Goal: Find specific page/section: Find specific page/section

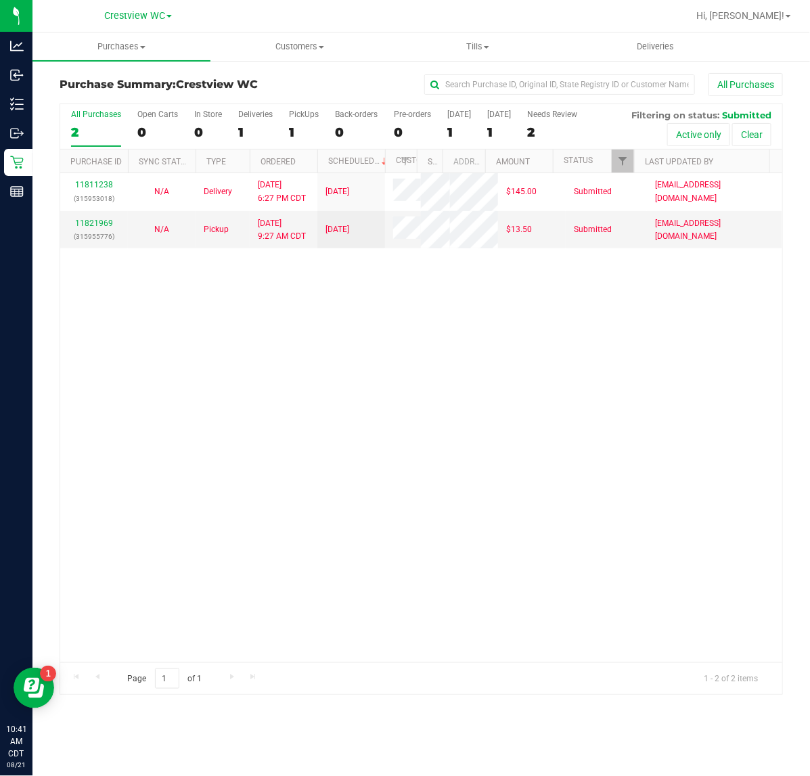
click at [217, 475] on div "11811238 (315953018) N/A Delivery [DATE] 6:27 PM CDT 8/22/2025 $145.00 Submitte…" at bounding box center [421, 417] width 722 height 489
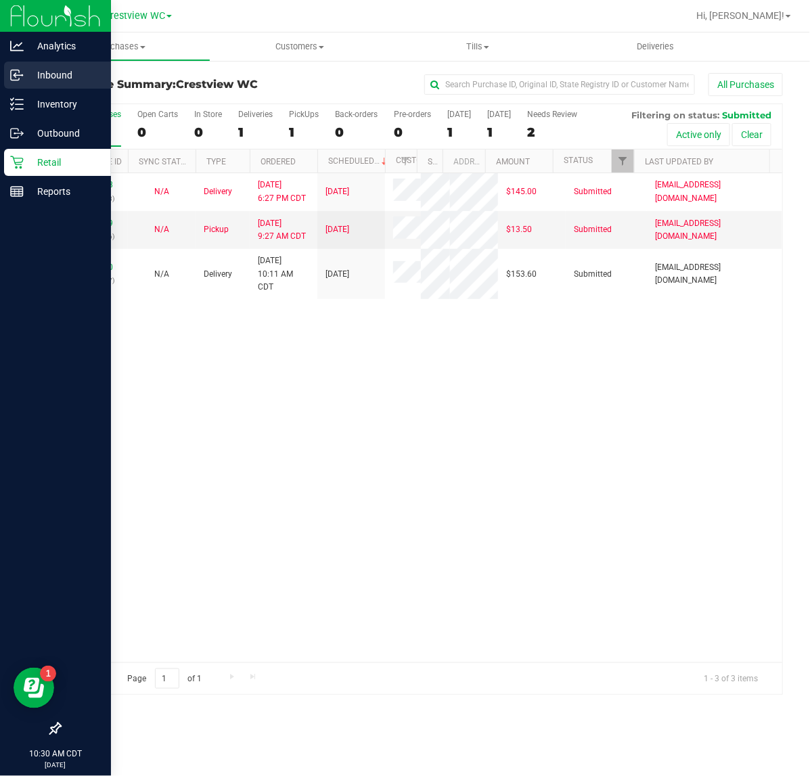
click at [24, 78] on p "Inbound" at bounding box center [64, 75] width 81 height 16
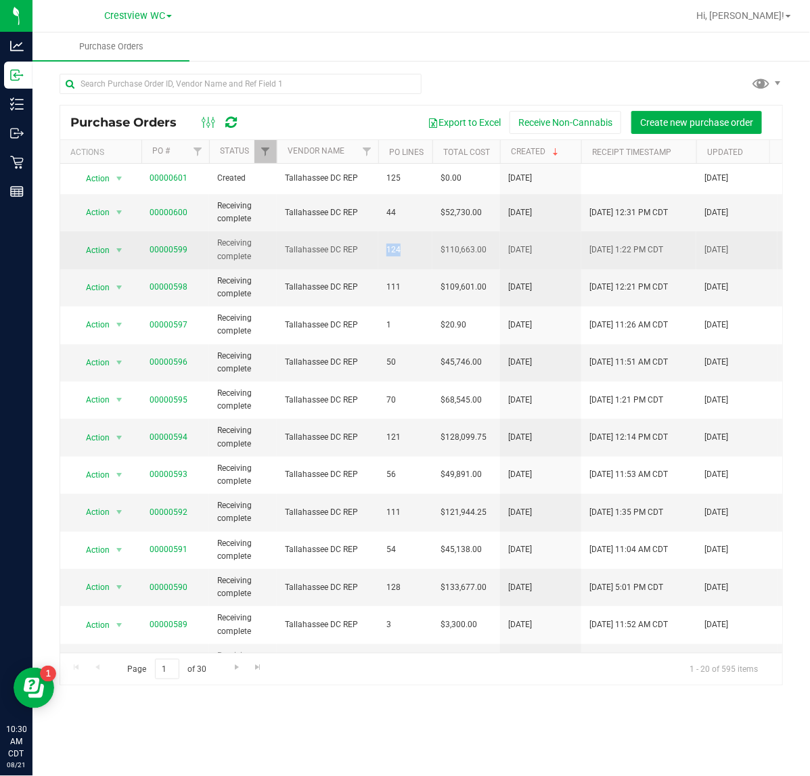
drag, startPoint x: 384, startPoint y: 254, endPoint x: 413, endPoint y: 254, distance: 29.8
click at [413, 254] on td "124" at bounding box center [405, 249] width 54 height 37
click at [405, 251] on span "124" at bounding box center [405, 250] width 38 height 13
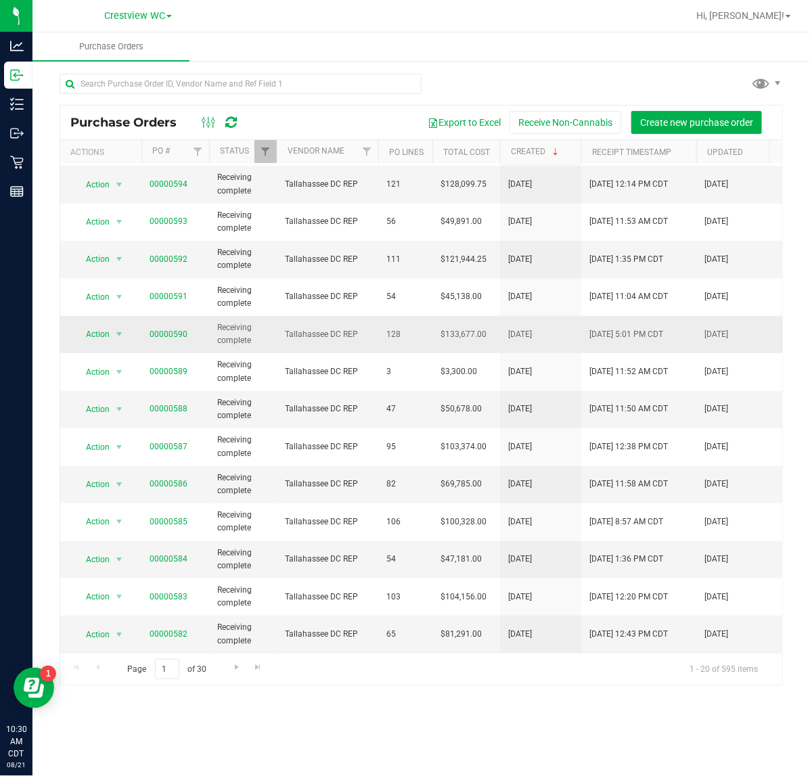
scroll to position [268, 0]
click at [411, 148] on link "PO Lines" at bounding box center [406, 152] width 35 height 9
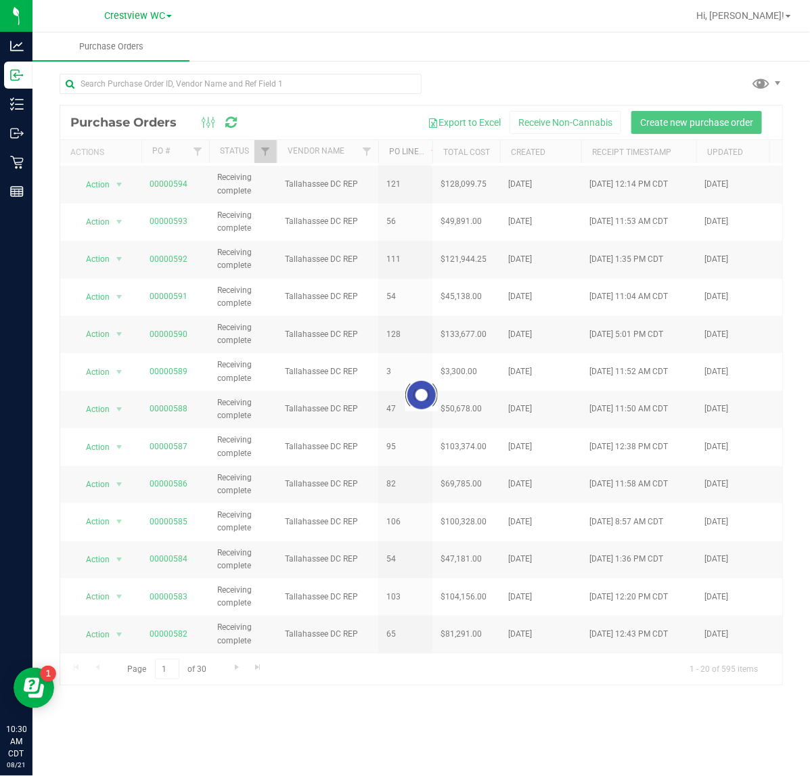
scroll to position [0, 0]
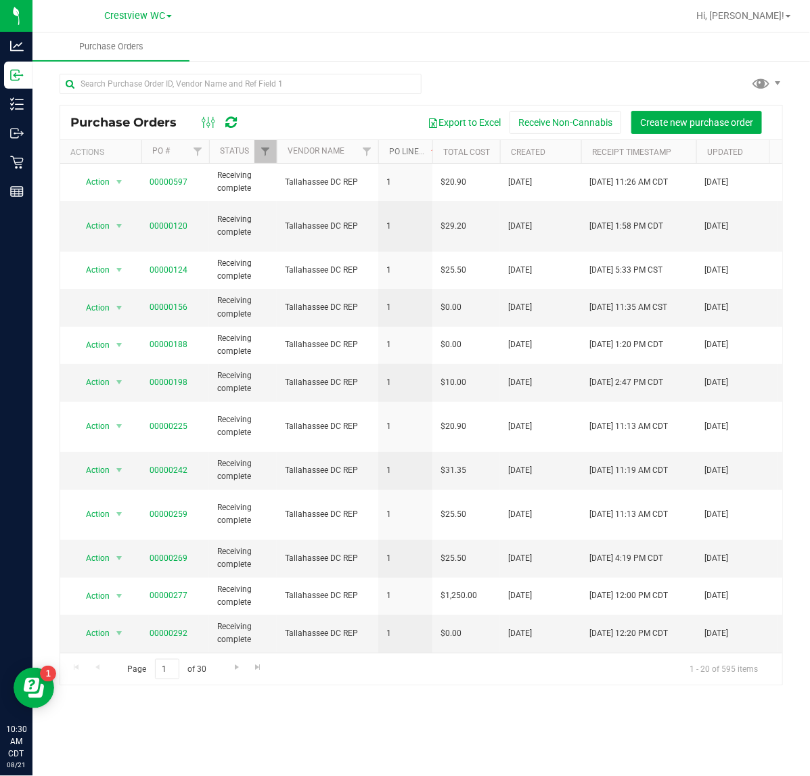
click at [406, 152] on link "PO Lines" at bounding box center [414, 151] width 50 height 9
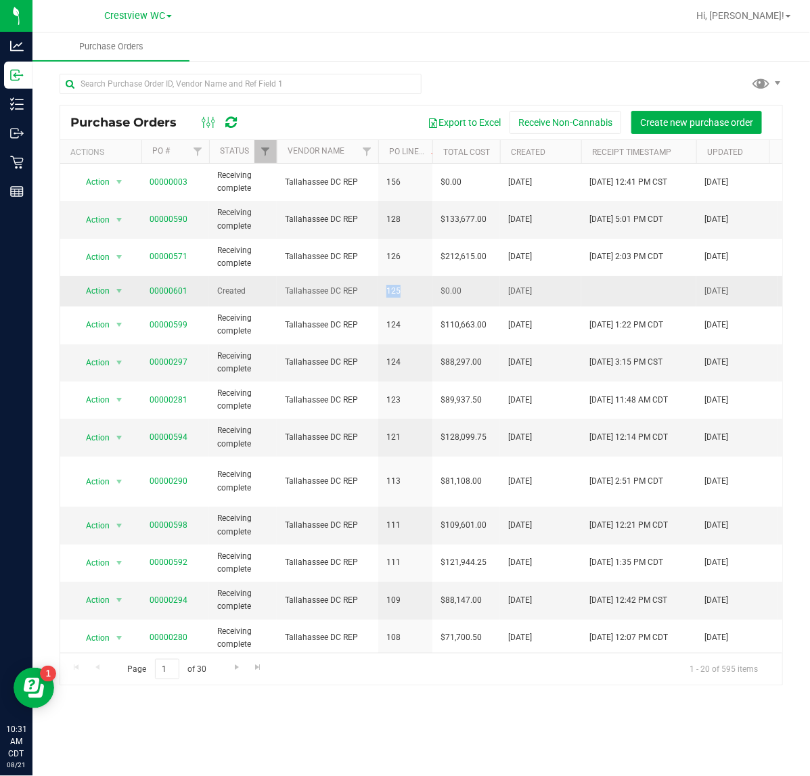
drag, startPoint x: 380, startPoint y: 296, endPoint x: 421, endPoint y: 291, distance: 41.5
click at [421, 291] on td "125" at bounding box center [405, 291] width 54 height 30
click at [383, 116] on div "Export to Excel Receive Non-Cannabis Create new purchase order" at bounding box center [512, 122] width 520 height 23
click at [400, 152] on link "PO Lines" at bounding box center [414, 151] width 50 height 9
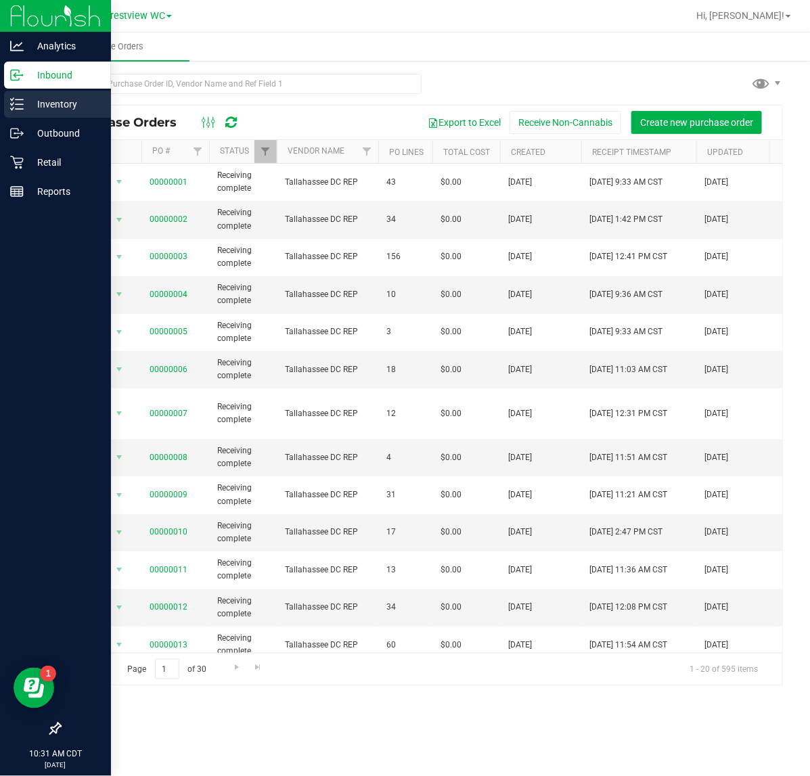
click at [28, 112] on p "Inventory" at bounding box center [64, 104] width 81 height 16
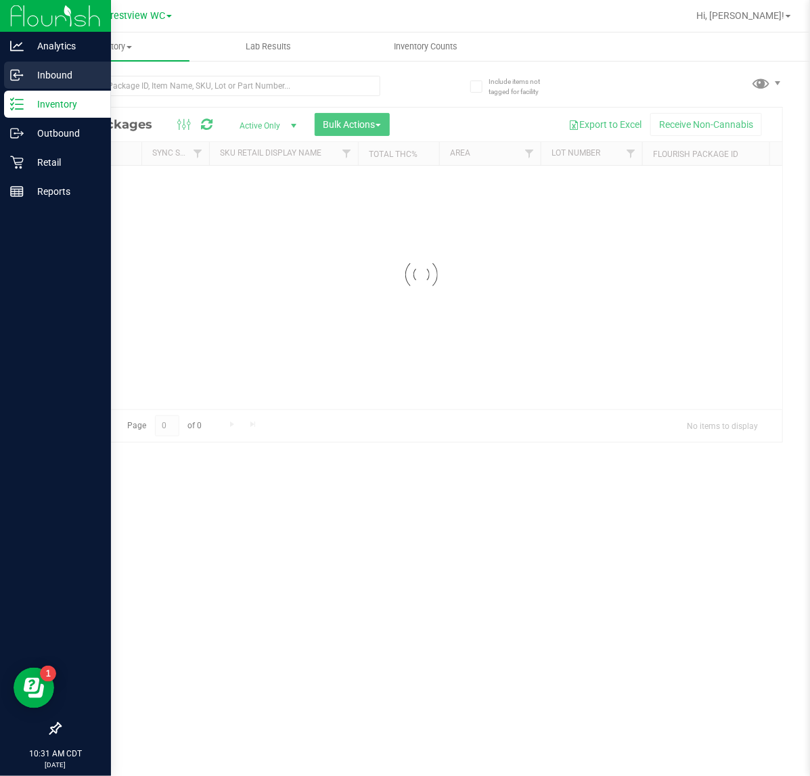
click at [53, 75] on p "Inbound" at bounding box center [64, 75] width 81 height 16
